Goal: Check status: Check status

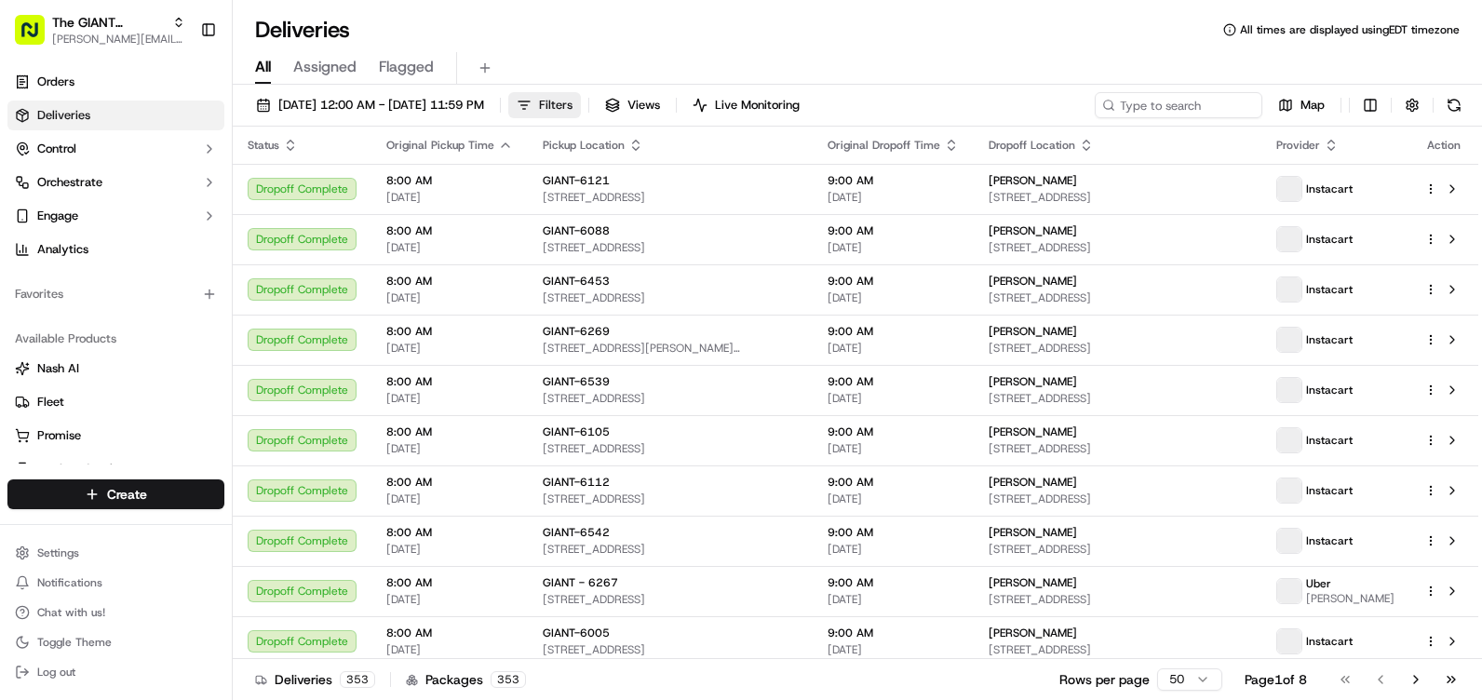
click at [572, 101] on span "Filters" at bounding box center [556, 105] width 34 height 17
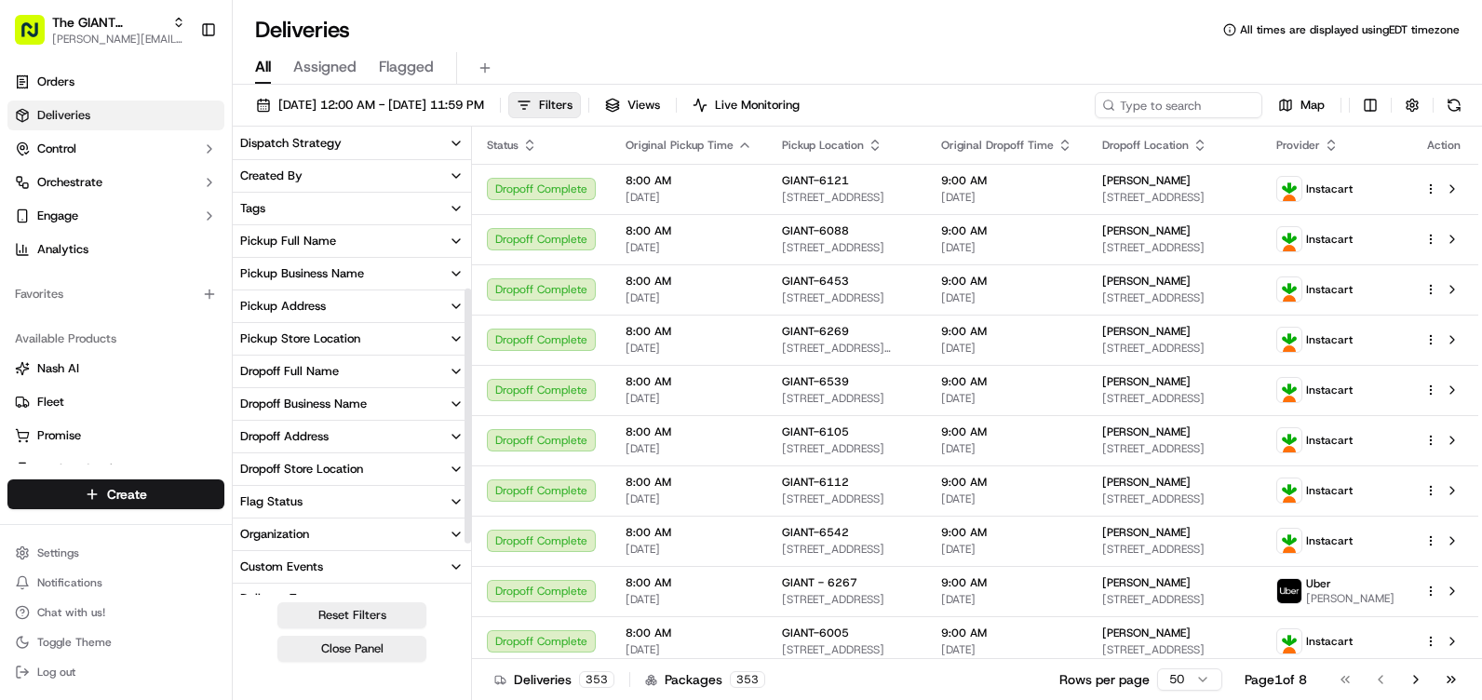
scroll to position [288, 0]
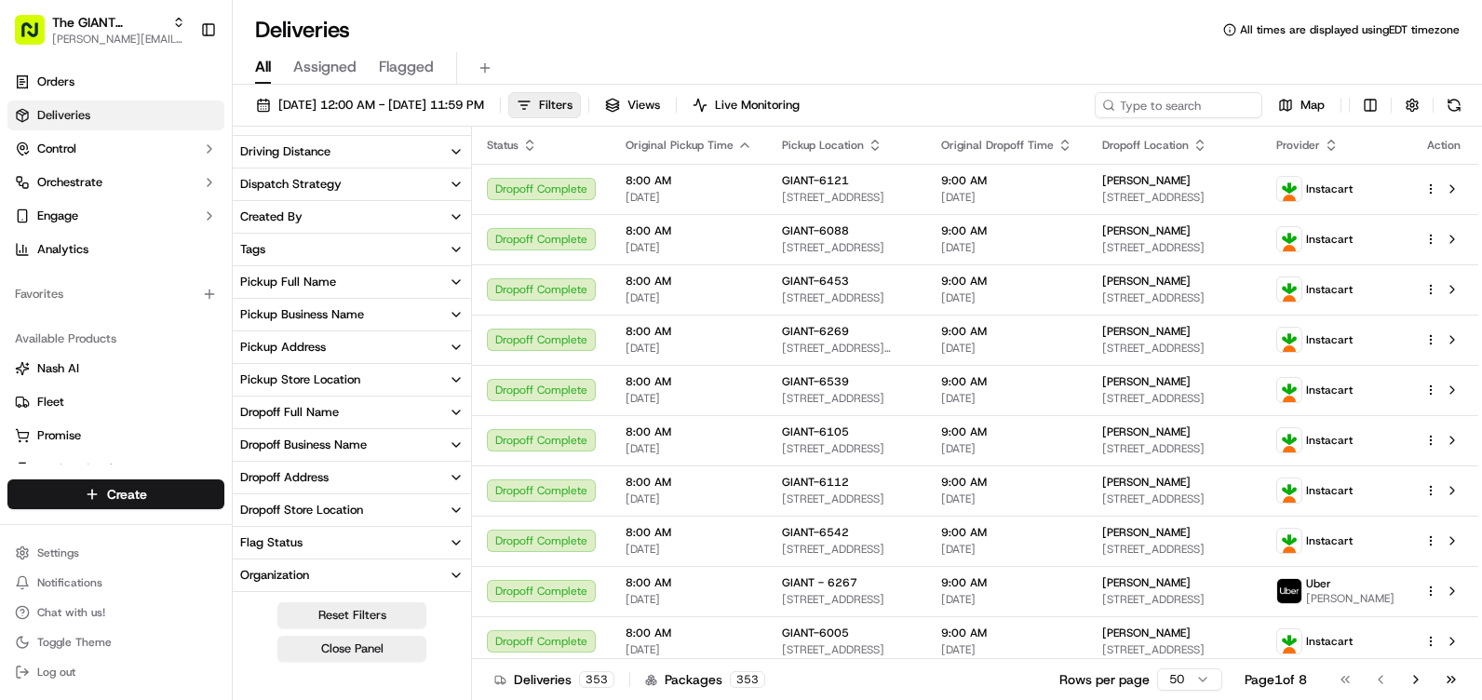
click at [449, 376] on icon "button" at bounding box center [456, 379] width 15 height 15
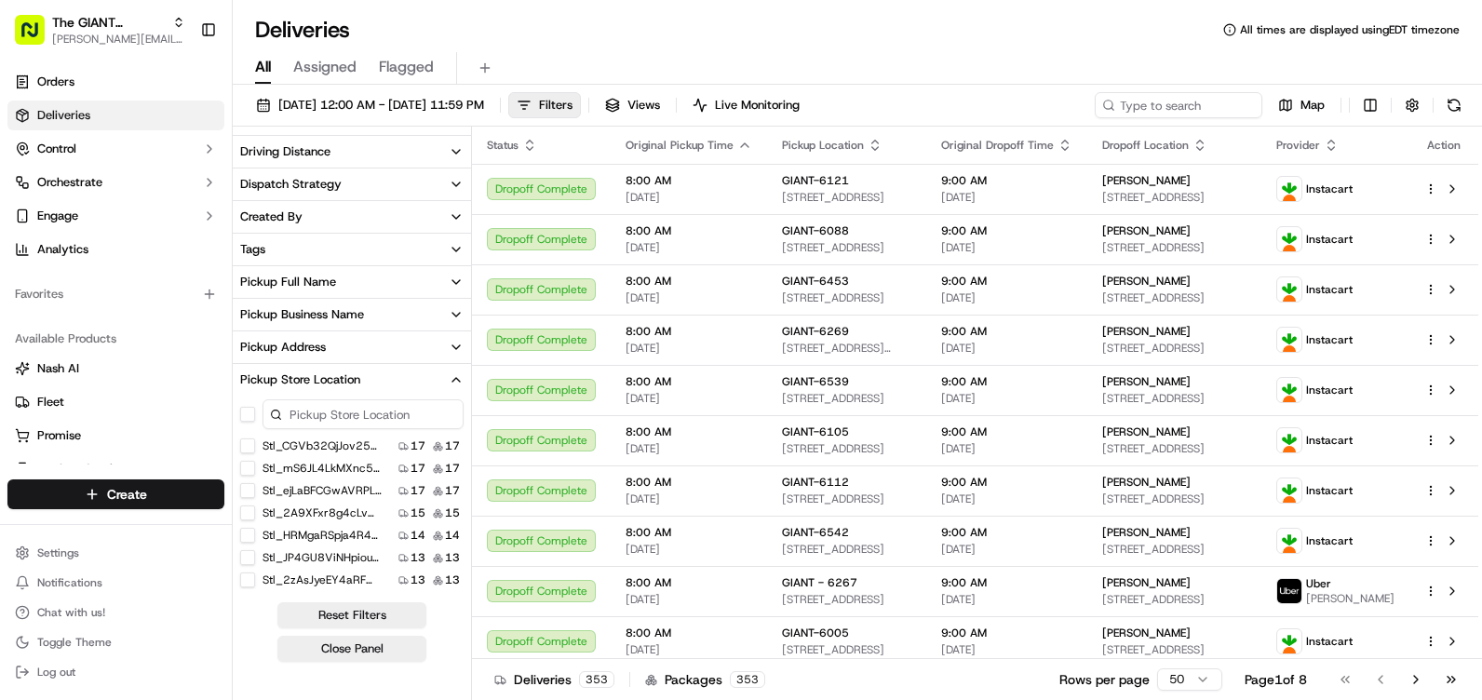
click at [298, 419] on input at bounding box center [362, 414] width 201 height 30
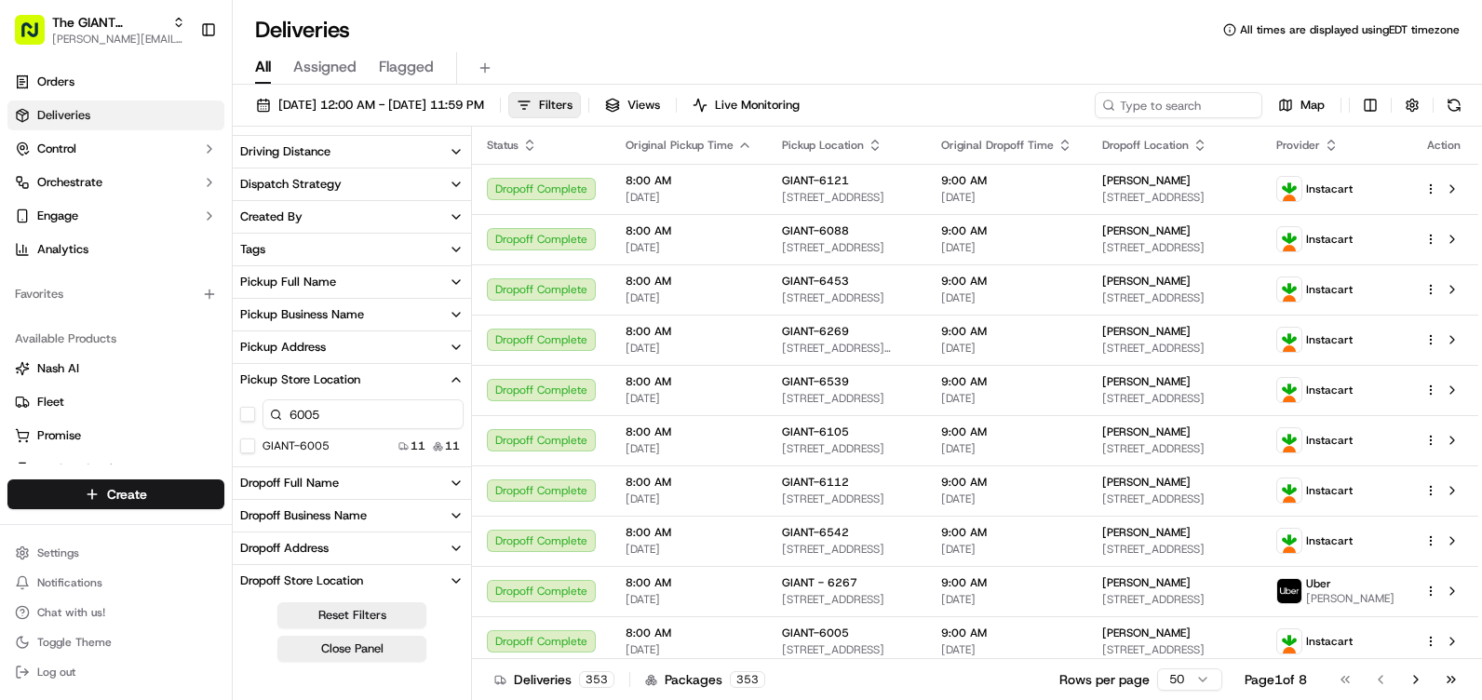
type input "6005"
click at [245, 447] on button "GIANT-6005" at bounding box center [247, 445] width 15 height 15
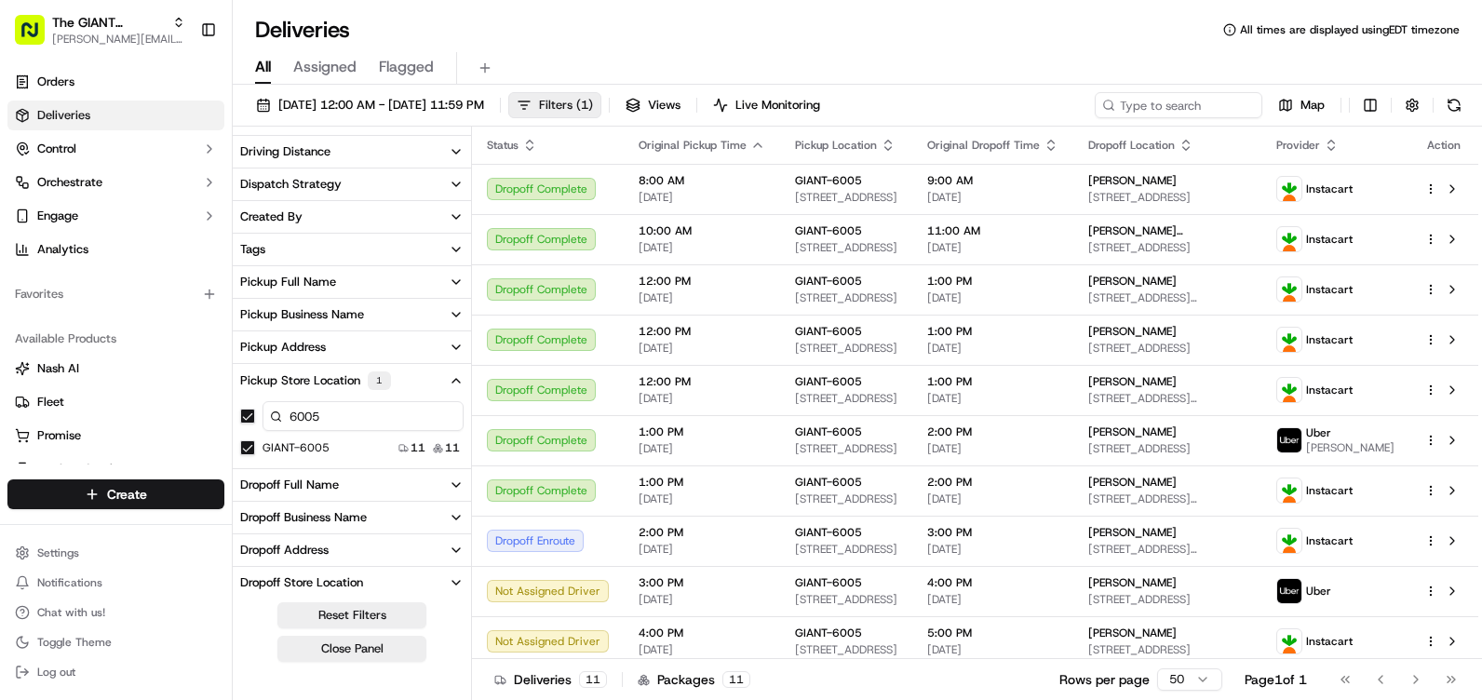
click at [593, 102] on span "Filters ( 1 )" at bounding box center [566, 105] width 54 height 17
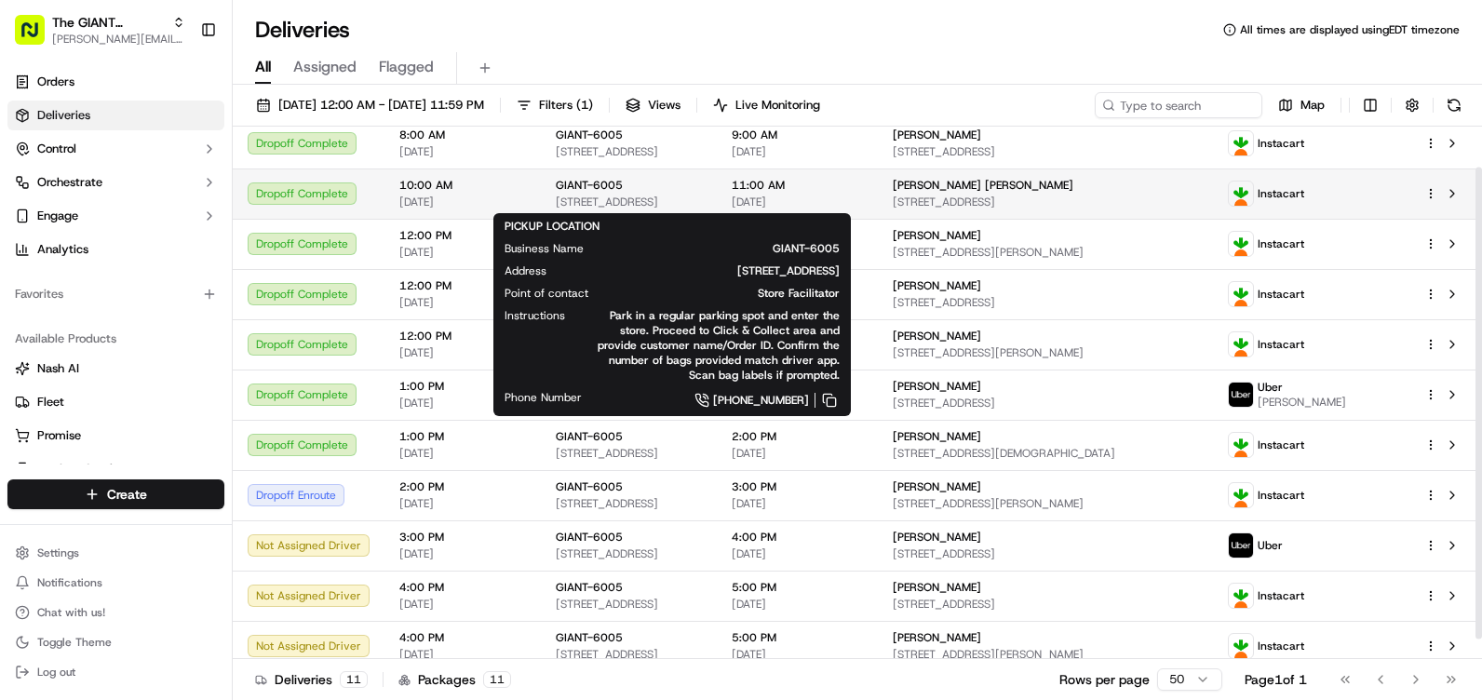
scroll to position [68, 0]
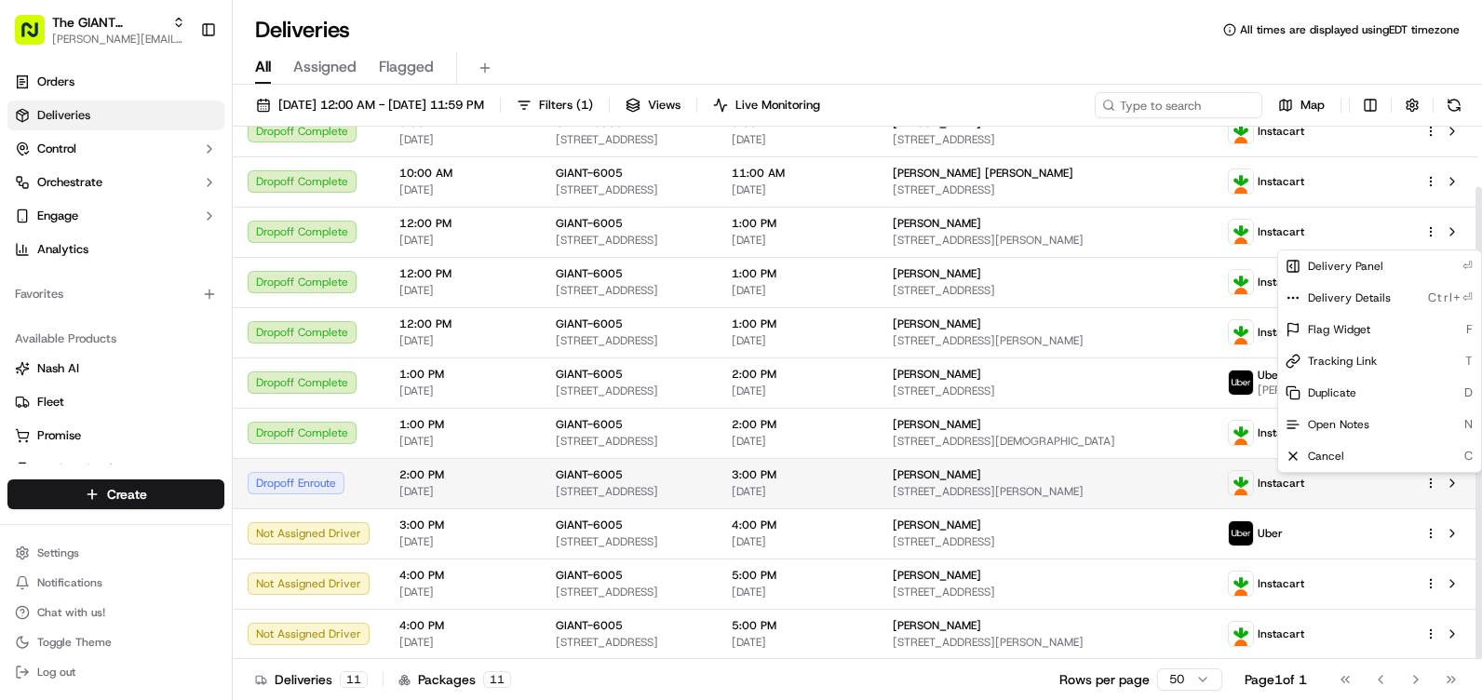
click at [1428, 482] on html "The GIANT Company [PERSON_NAME][EMAIL_ADDRESS][PERSON_NAME][DOMAIN_NAME] Toggle…" at bounding box center [741, 350] width 1482 height 700
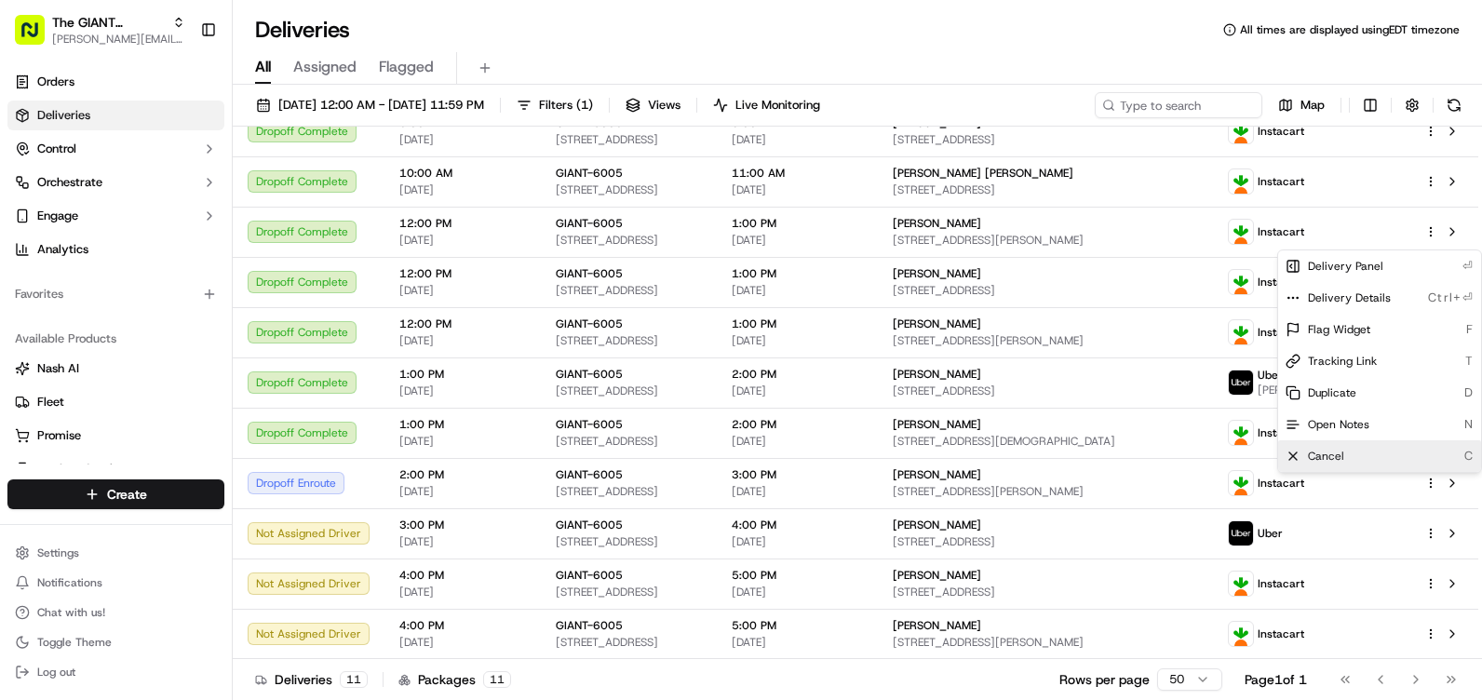
click at [1309, 455] on span "Cancel" at bounding box center [1326, 456] width 36 height 15
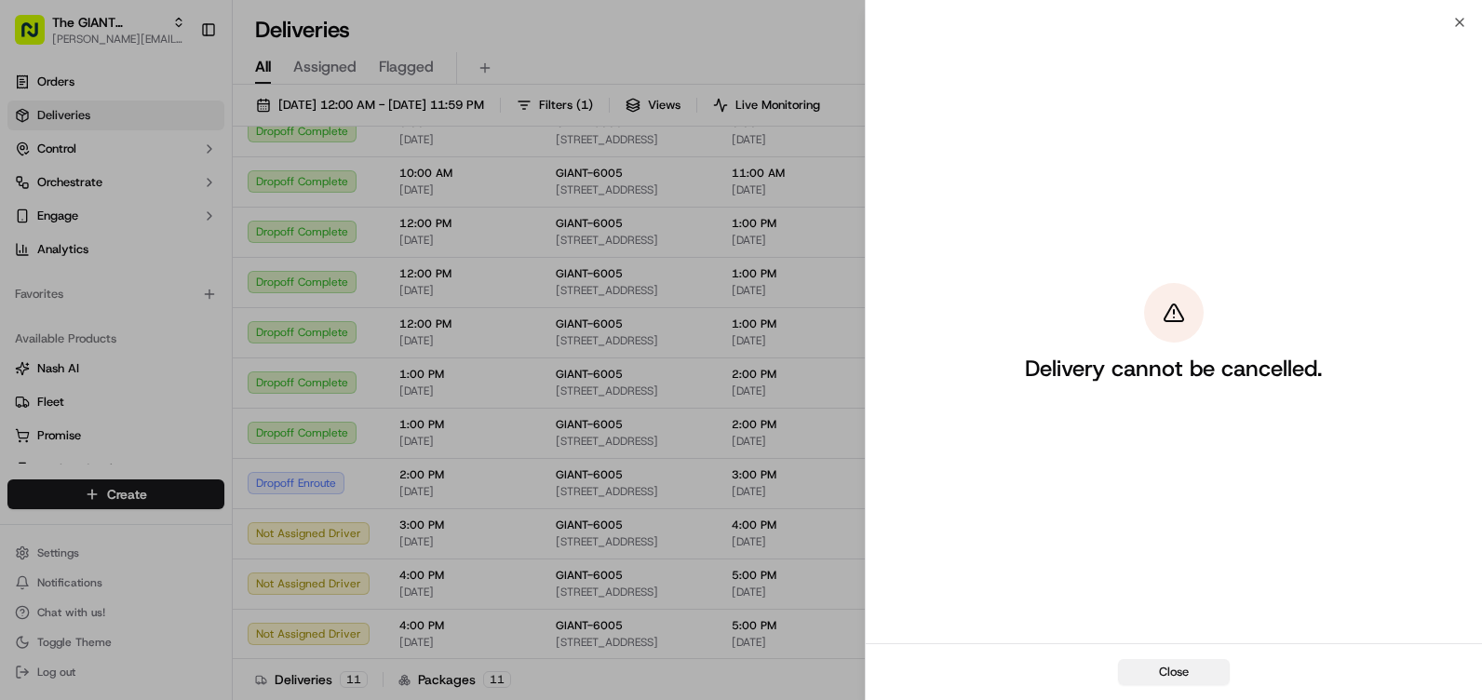
click at [1178, 665] on button "Close" at bounding box center [1174, 672] width 112 height 26
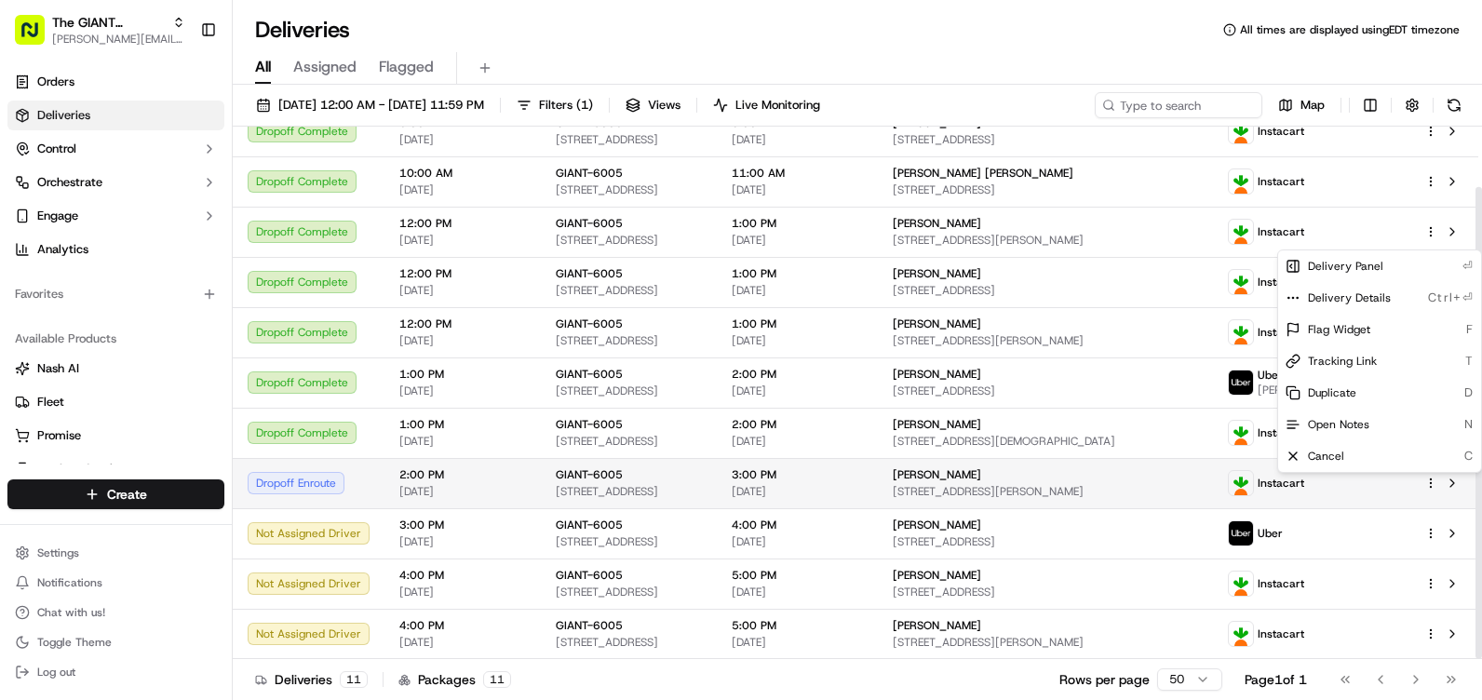
click at [399, 486] on span "[DATE]" at bounding box center [462, 491] width 127 height 15
